Goal: Task Accomplishment & Management: Manage account settings

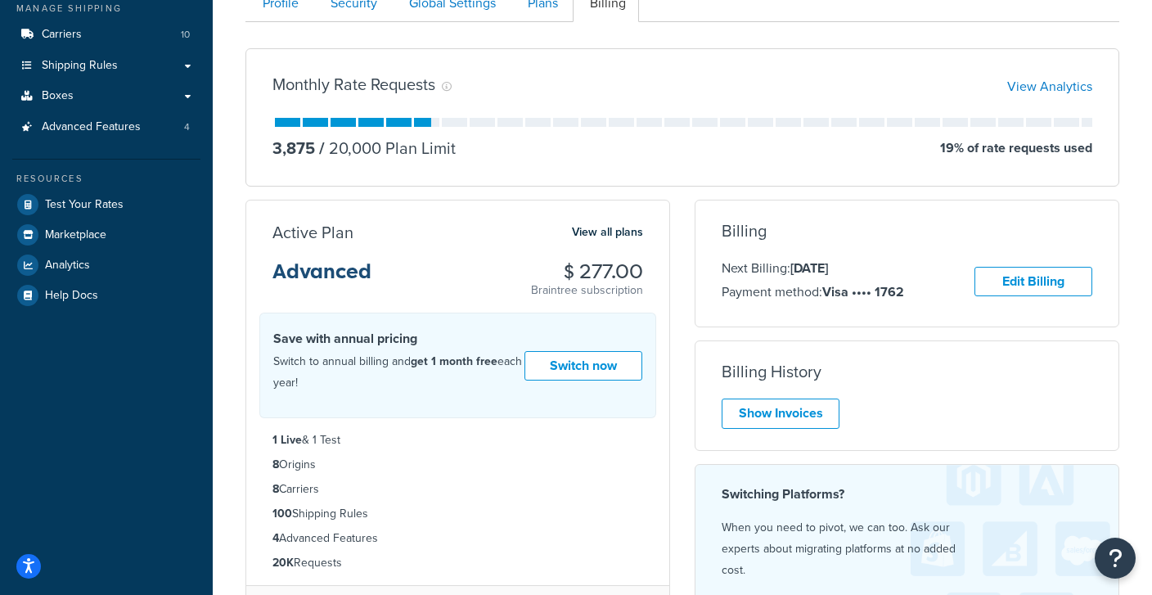
scroll to position [243, 0]
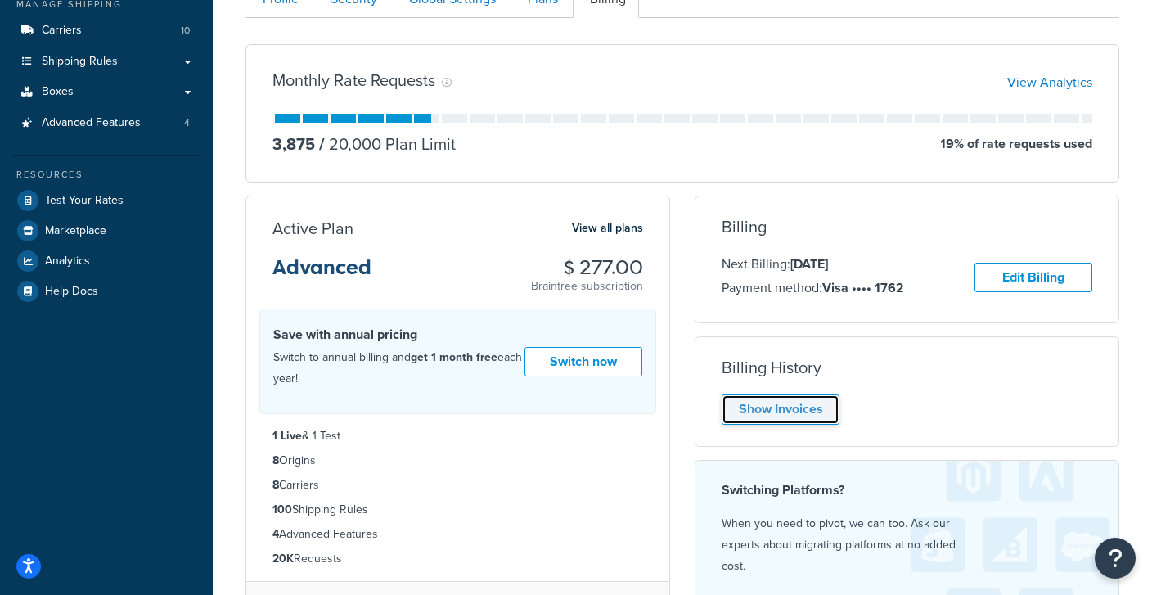
click at [805, 403] on link "Show Invoices" at bounding box center [781, 409] width 118 height 30
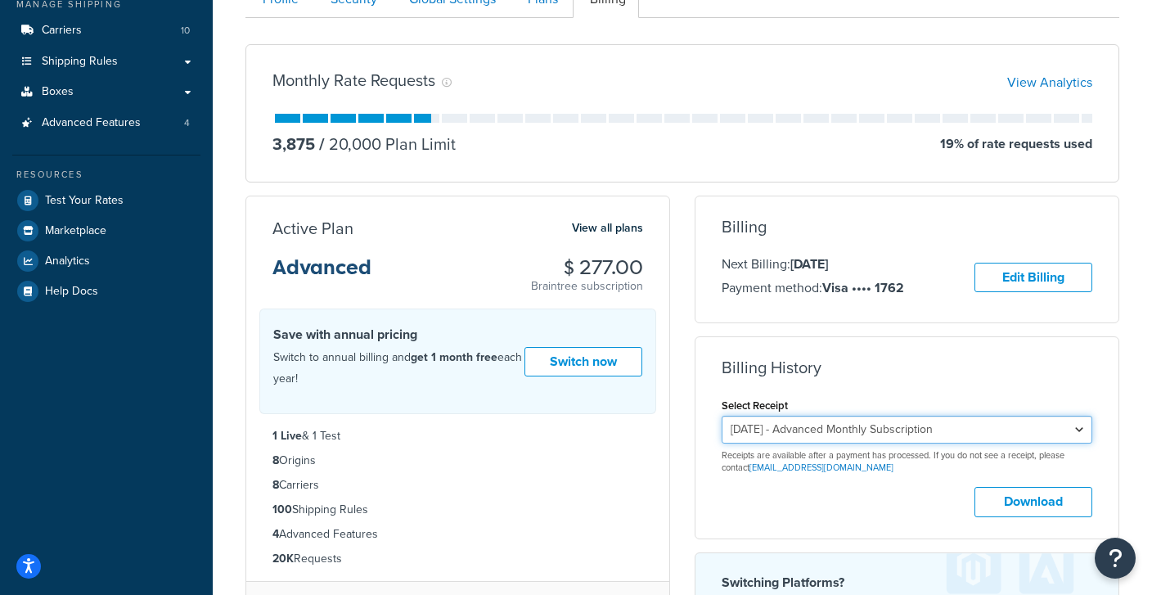
click at [722, 416] on select "September 5, 2025 - Advanced Monthly Subscription August 5, 2025 - Advanced Mon…" at bounding box center [907, 430] width 371 height 28
click option "October 14, 2017 - Pro Annual Subscription" at bounding box center [0, 0] width 0 height 0
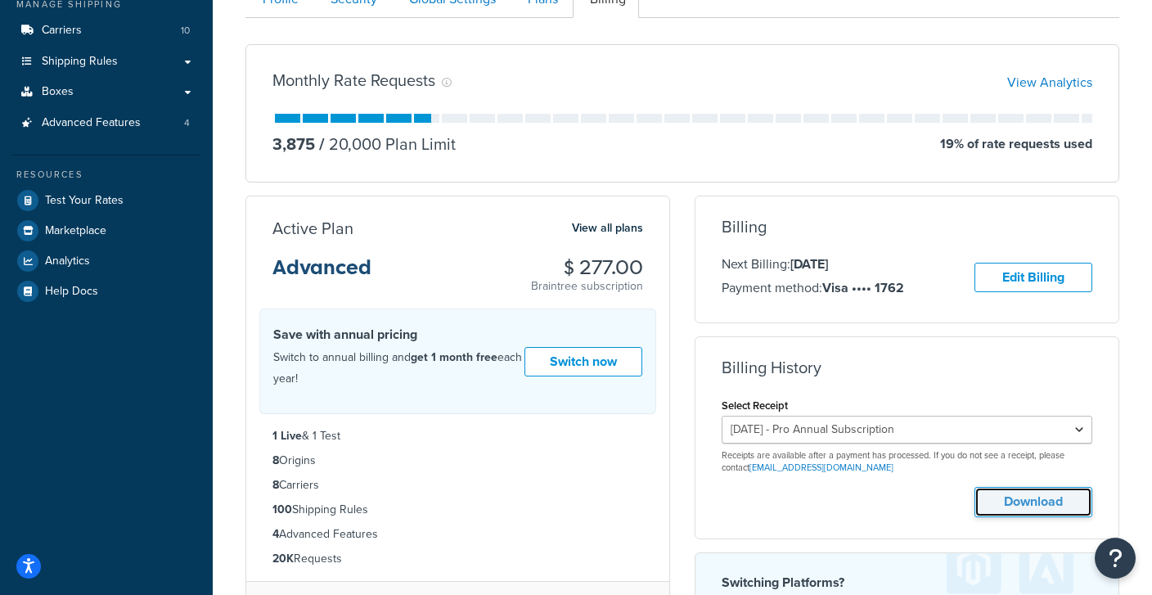
click at [1031, 508] on button "Download" at bounding box center [1033, 502] width 118 height 30
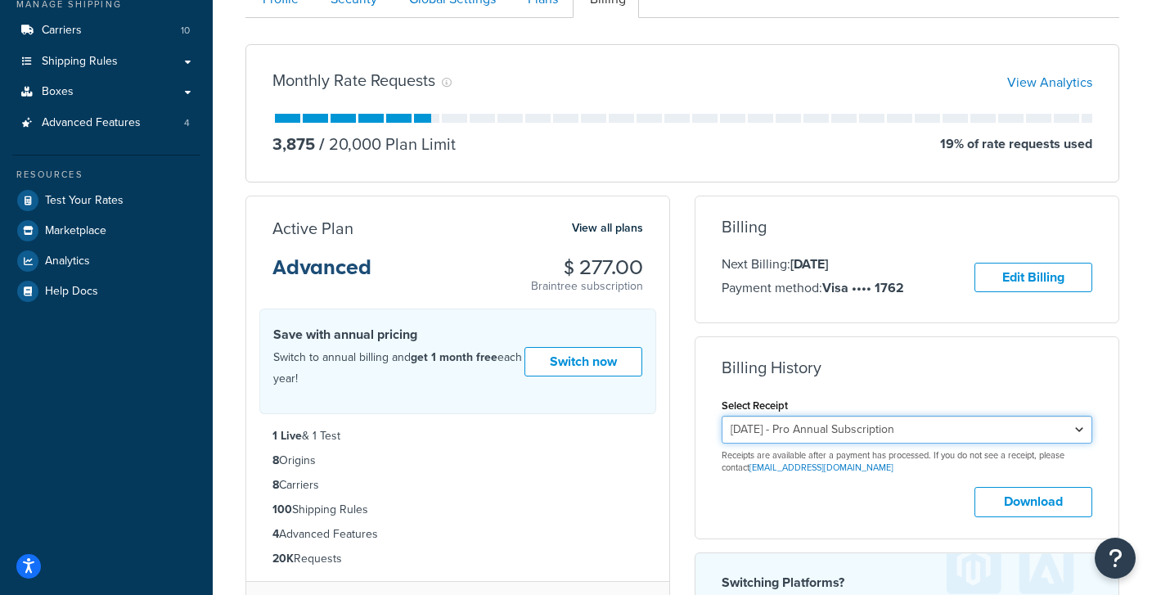
click at [722, 416] on select "September 5, 2025 - Advanced Monthly Subscription August 5, 2025 - Advanced Mon…" at bounding box center [907, 430] width 371 height 28
click option "July 5, 2023 - Advanced Monthly Subscription" at bounding box center [0, 0] width 0 height 0
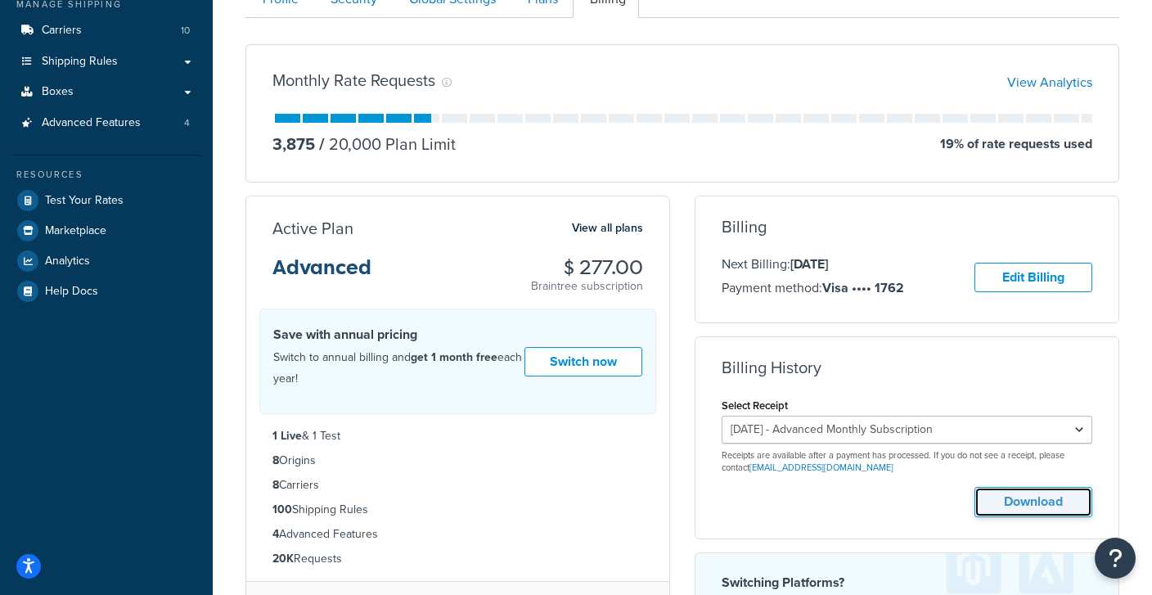
click at [1020, 491] on button "Download" at bounding box center [1033, 502] width 118 height 30
click at [780, 440] on div "September 5, 2025 - Advanced Monthly Subscription August 5, 2025 - Advanced Mon…" at bounding box center [907, 445] width 371 height 59
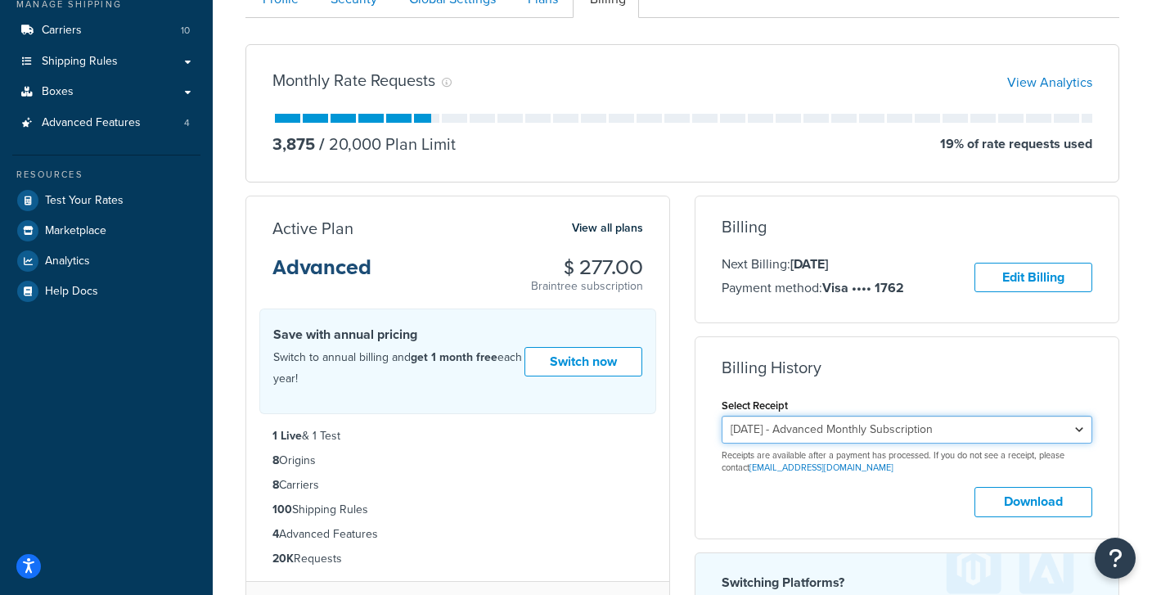
click at [722, 416] on select "September 5, 2025 - Advanced Monthly Subscription August 5, 2025 - Advanced Mon…" at bounding box center [907, 430] width 371 height 28
click option "October 14, 2022 - Pro Annual Subscription" at bounding box center [0, 0] width 0 height 0
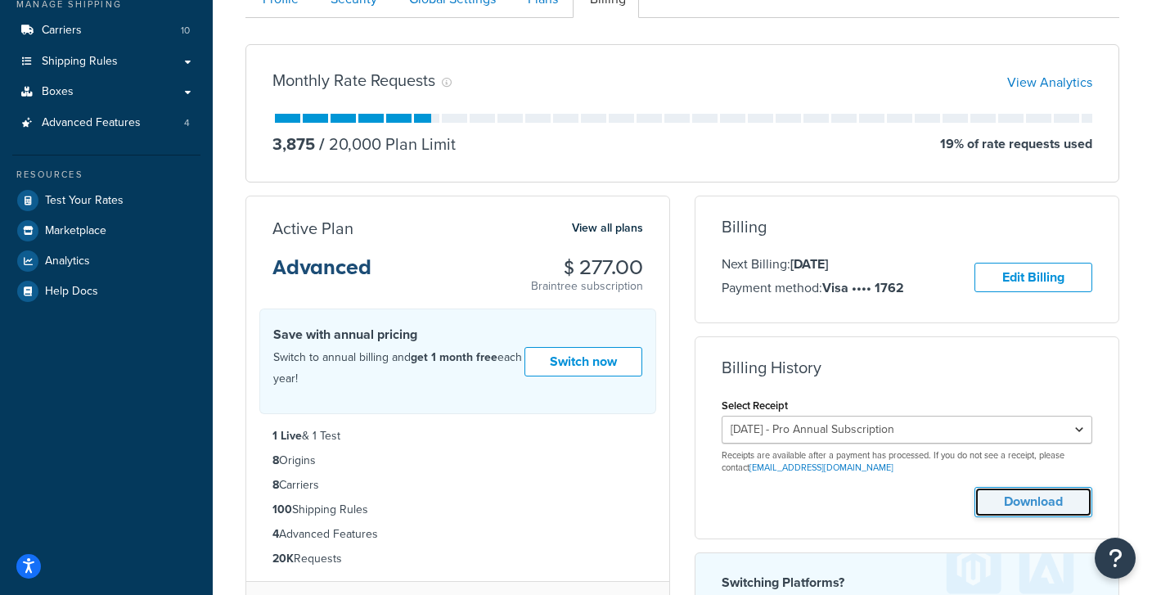
click at [1019, 498] on button "Download" at bounding box center [1033, 502] width 118 height 30
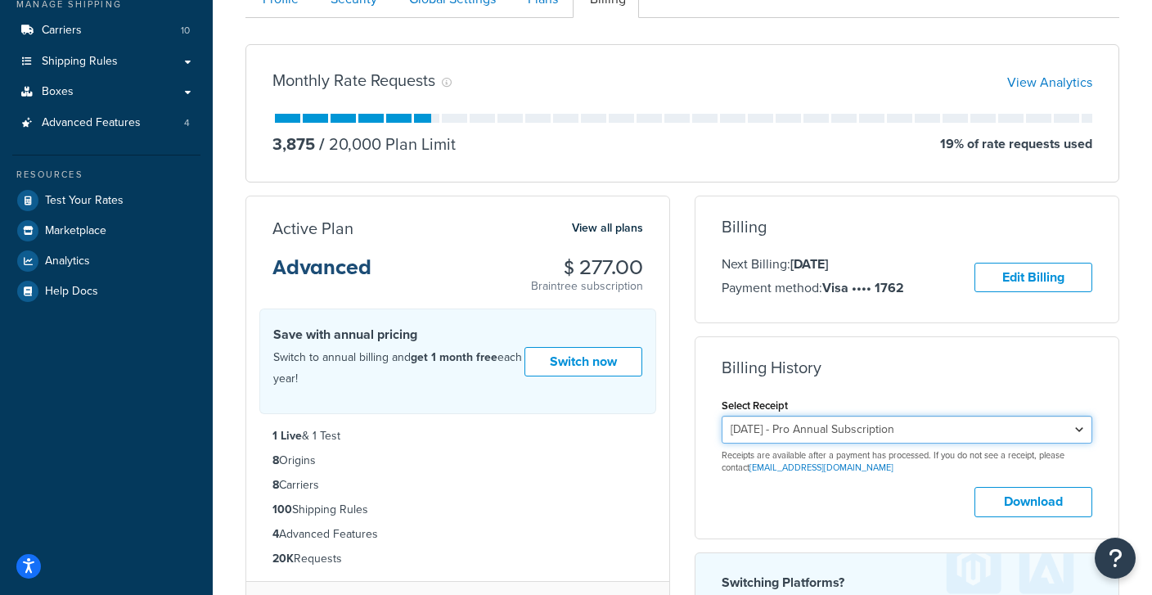
click at [722, 416] on select "September 5, 2025 - Advanced Monthly Subscription August 5, 2025 - Advanced Mon…" at bounding box center [907, 430] width 371 height 28
select select "7zgf2eqq"
click option "January 5, 2024 - Advanced Monthly Subscription" at bounding box center [0, 0] width 0 height 0
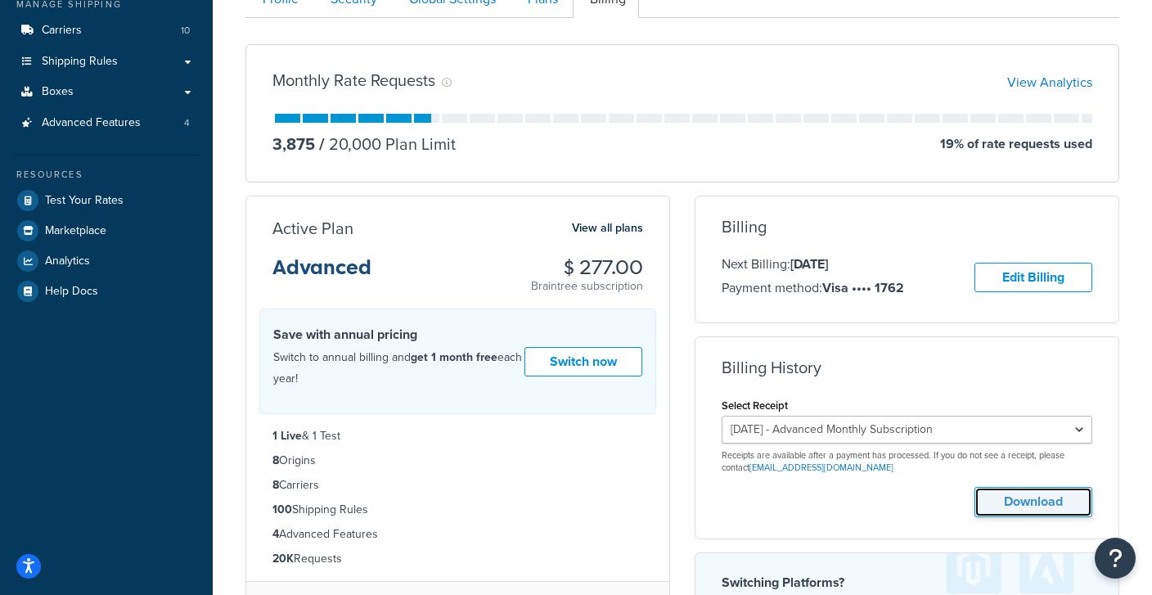
click at [1035, 498] on button "Download" at bounding box center [1033, 502] width 118 height 30
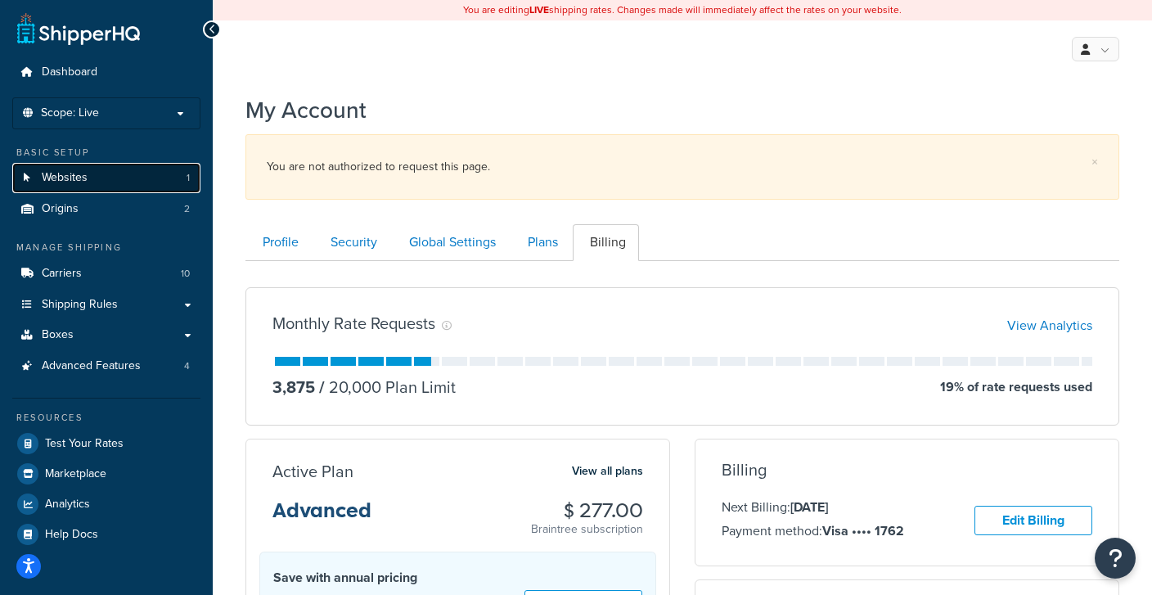
click at [86, 179] on span "Websites" at bounding box center [65, 178] width 46 height 14
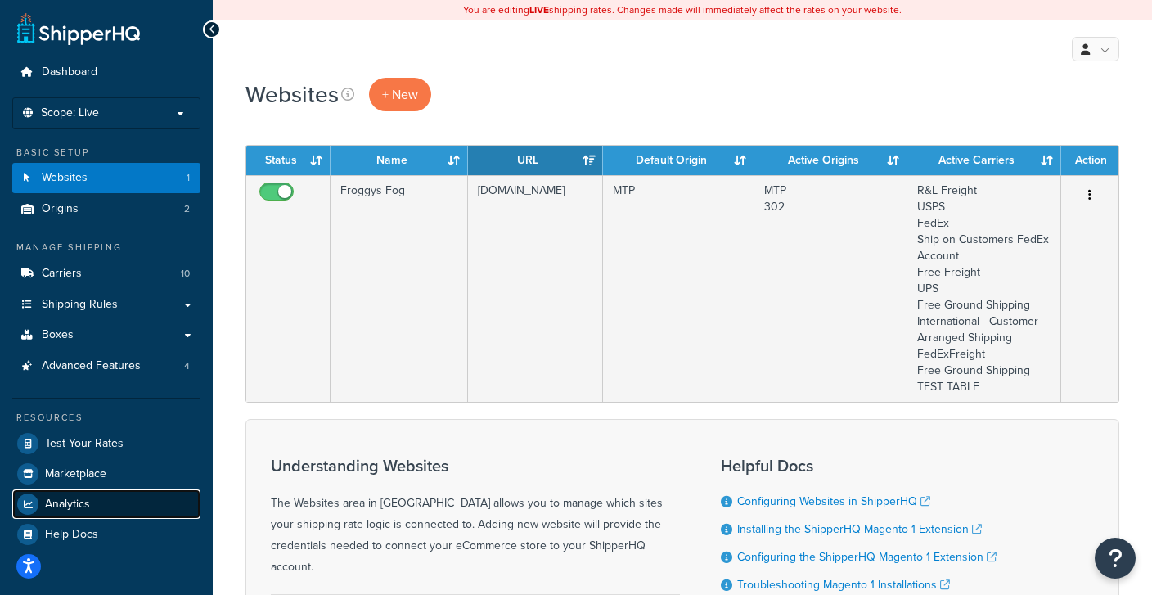
click at [77, 506] on span "Analytics" at bounding box center [67, 504] width 45 height 14
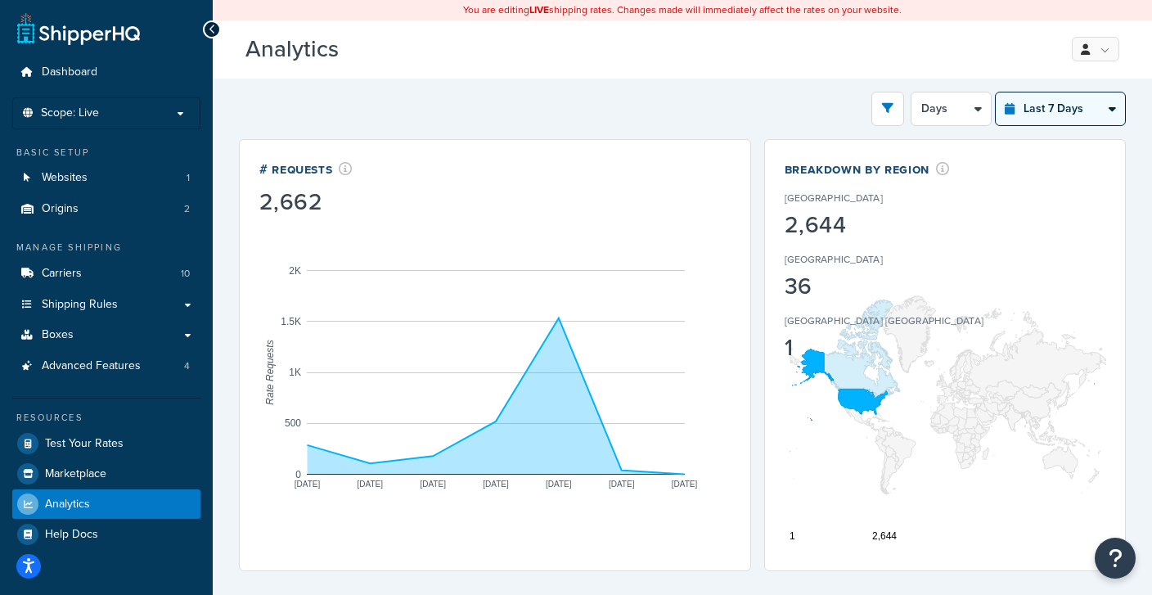
select select "last_year"
click option "Last 12 Months" at bounding box center [0, 0] width 0 height 0
select select "1M"
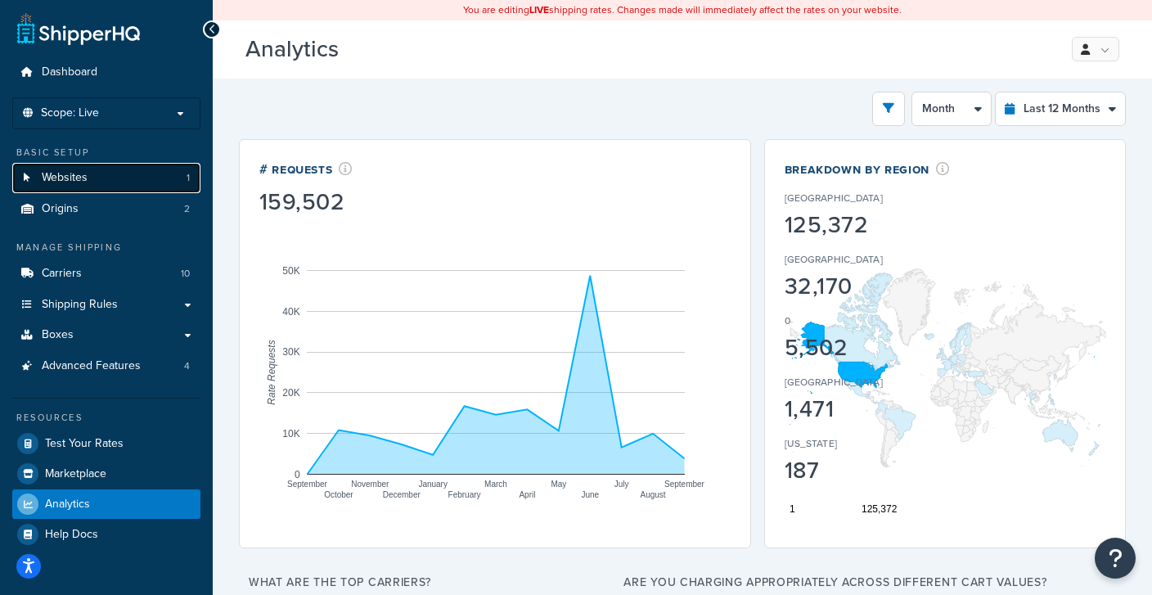
click at [45, 176] on span "Websites" at bounding box center [65, 178] width 46 height 14
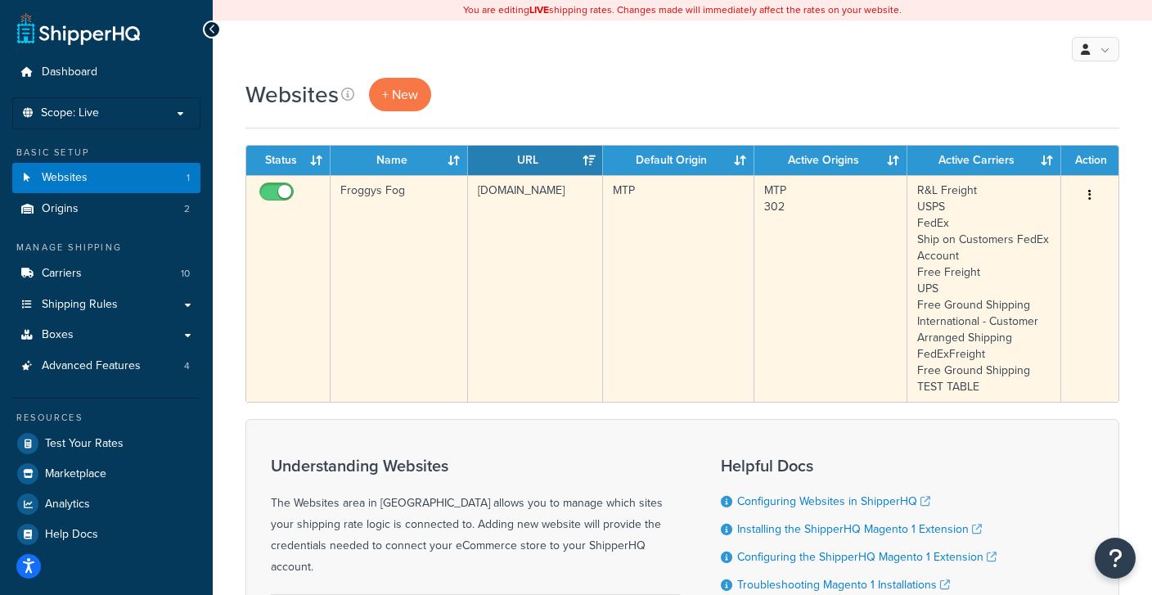
click at [418, 232] on td "Froggys Fog" at bounding box center [399, 288] width 137 height 227
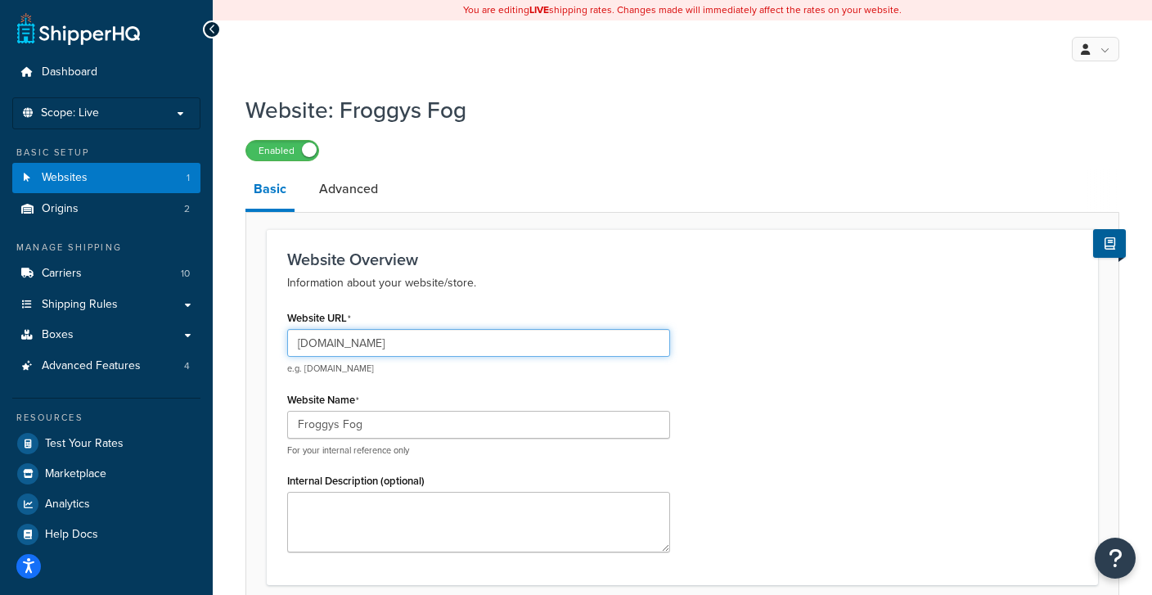
click at [363, 340] on input "[DOMAIN_NAME]" at bounding box center [478, 343] width 383 height 28
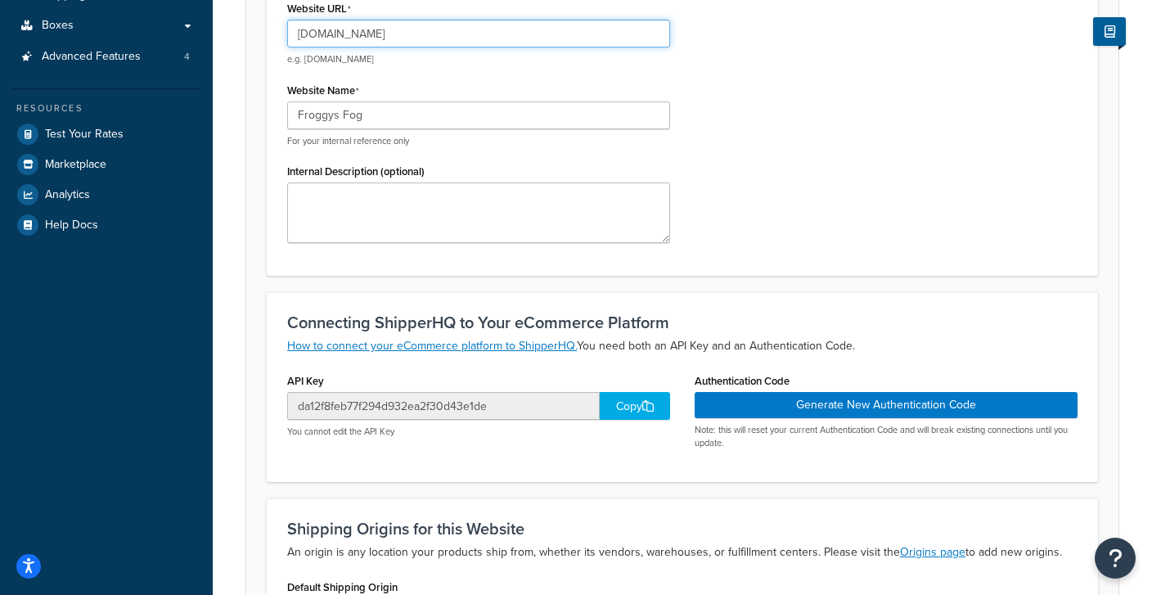
scroll to position [311, 0]
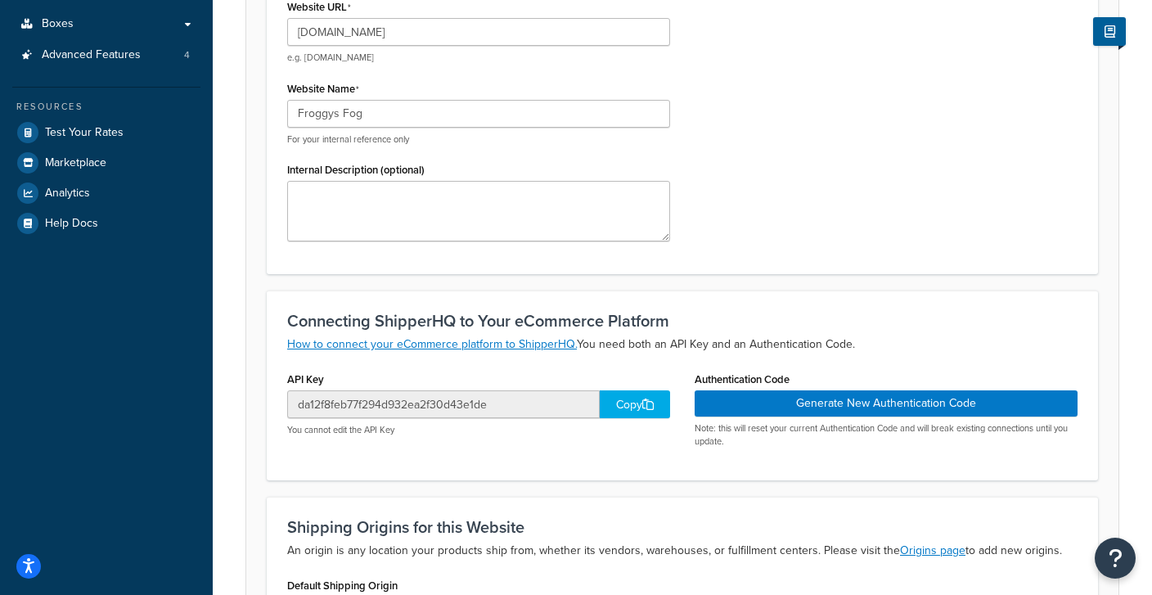
click at [620, 403] on div "Copy" at bounding box center [635, 404] width 70 height 28
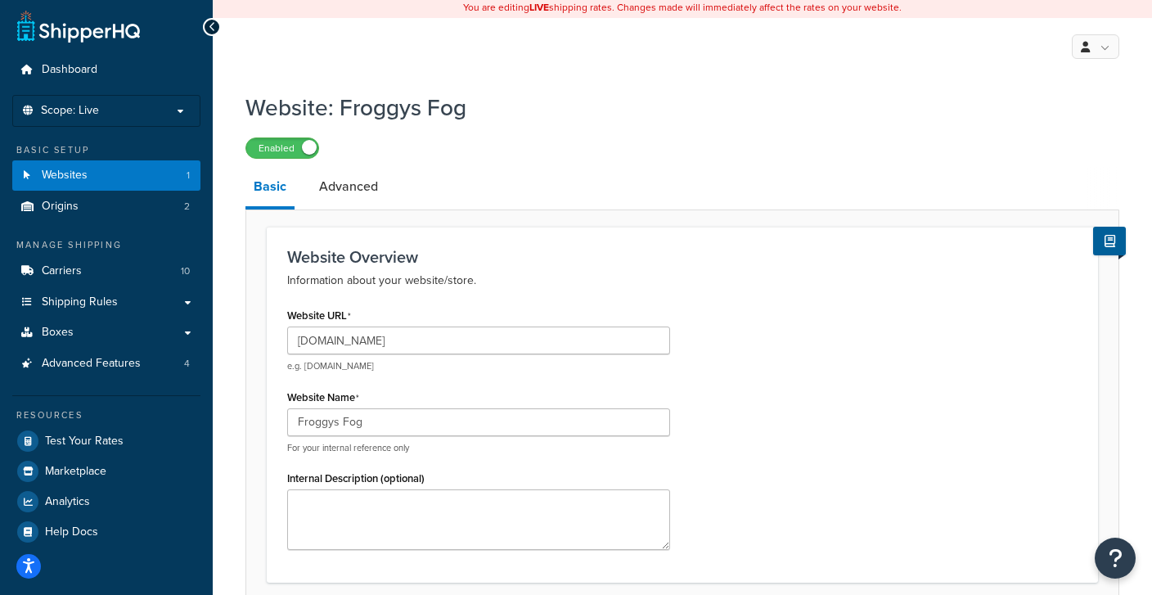
scroll to position [0, 0]
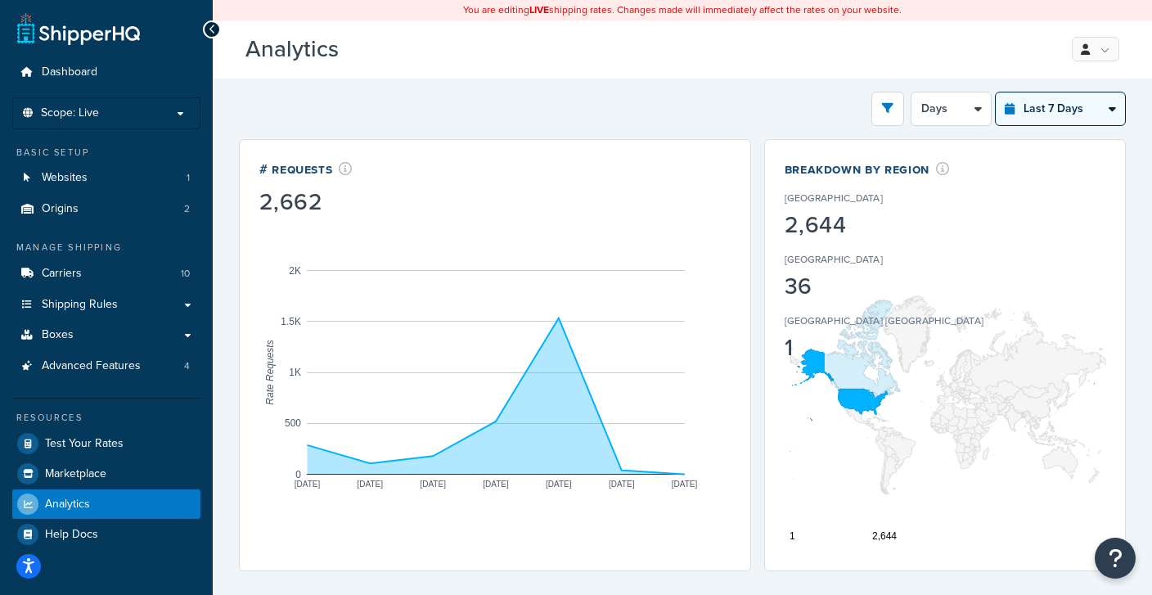
select select "last_24_hours"
click option "Last 24 Hours" at bounding box center [0, 0] width 0 height 0
select select "1h"
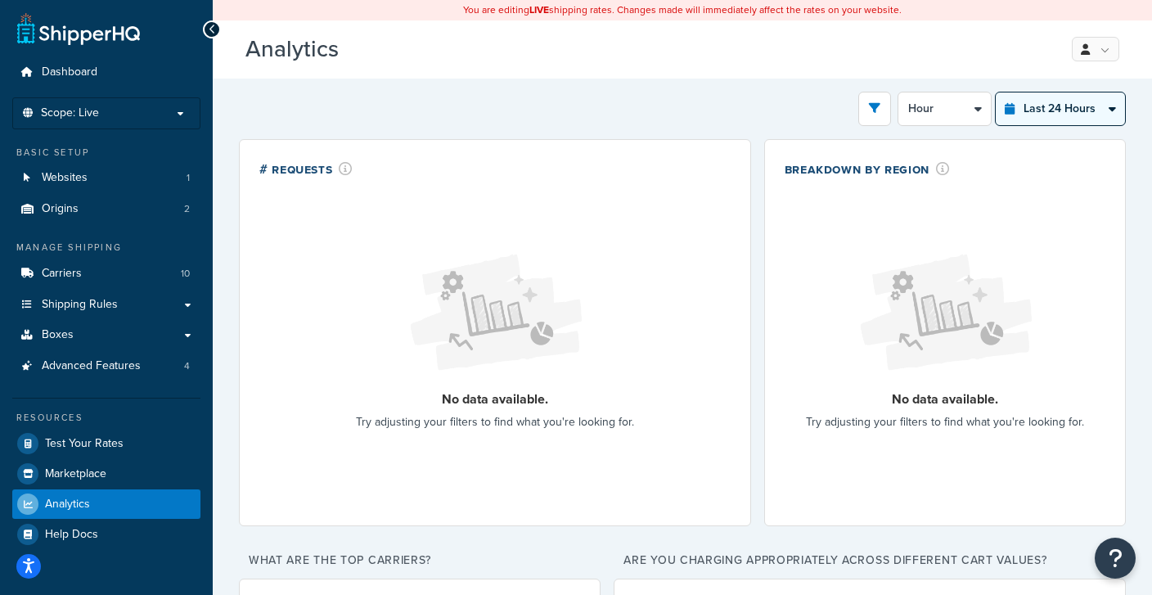
select select "last_year"
click option "Last 12 Months" at bounding box center [0, 0] width 0 height 0
select select "1M"
